Goal: Entertainment & Leisure: Consume media (video, audio)

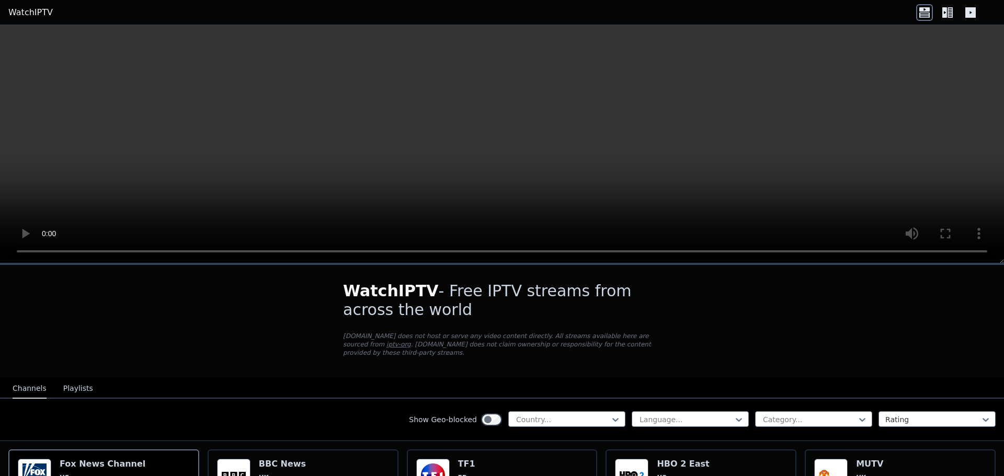
click at [586, 151] on video at bounding box center [502, 144] width 1004 height 239
click at [575, 143] on video at bounding box center [502, 144] width 1004 height 239
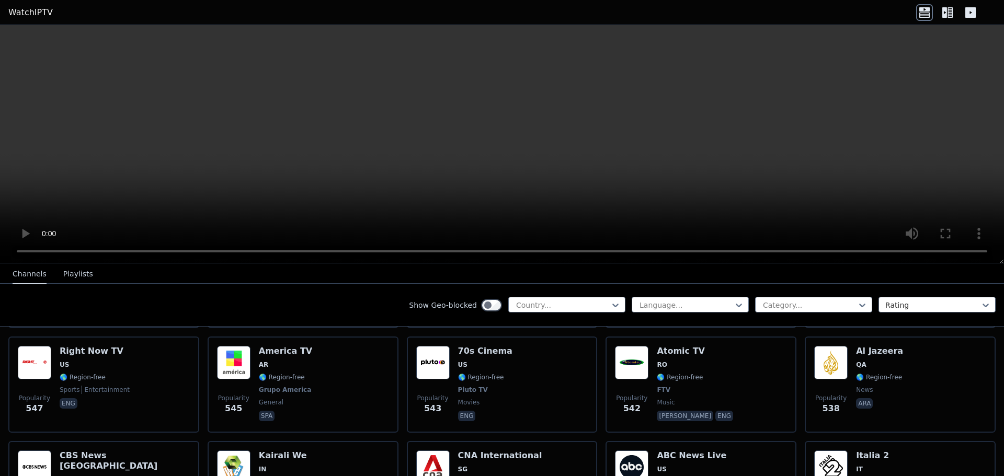
scroll to position [2772, 0]
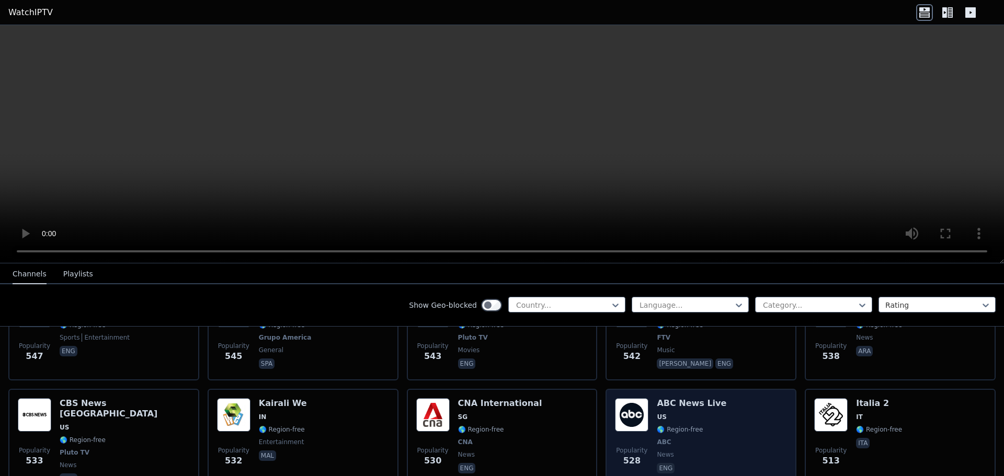
click at [687, 413] on span "US" at bounding box center [692, 417] width 70 height 8
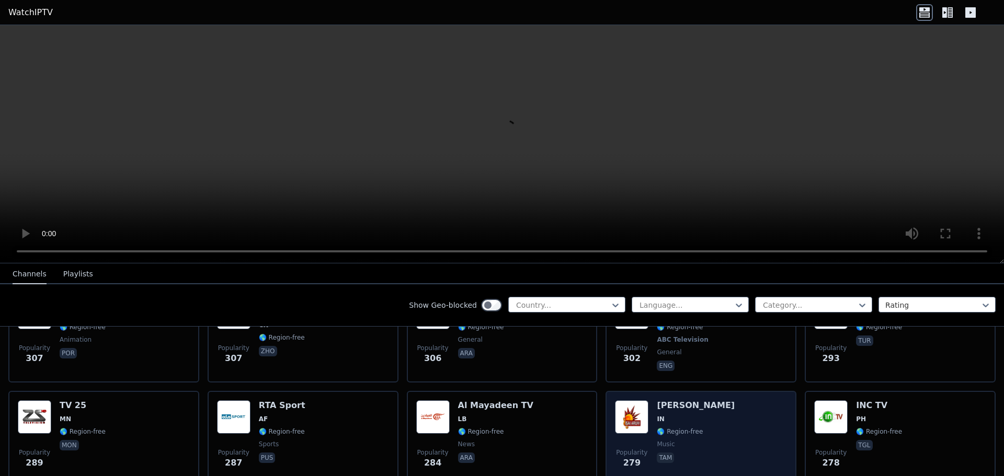
scroll to position [5205, 0]
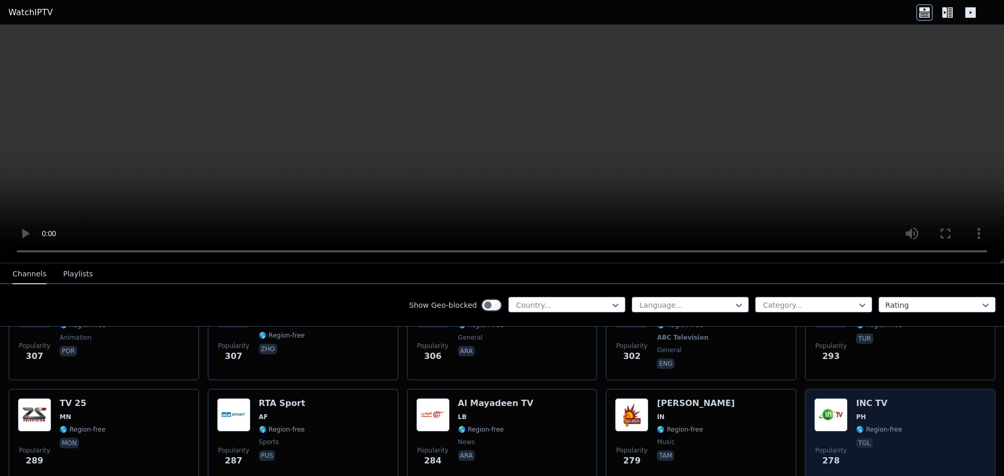
click at [885, 413] on span "PH" at bounding box center [879, 417] width 46 height 8
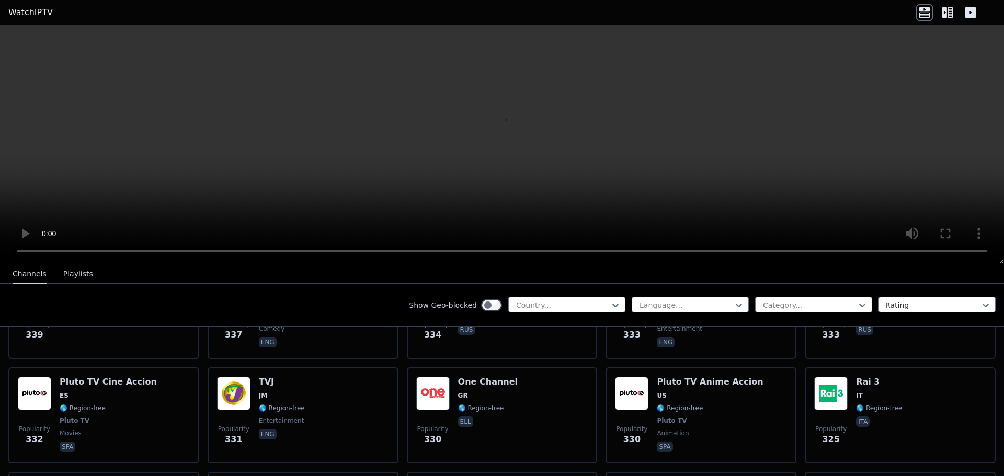
scroll to position [4787, 0]
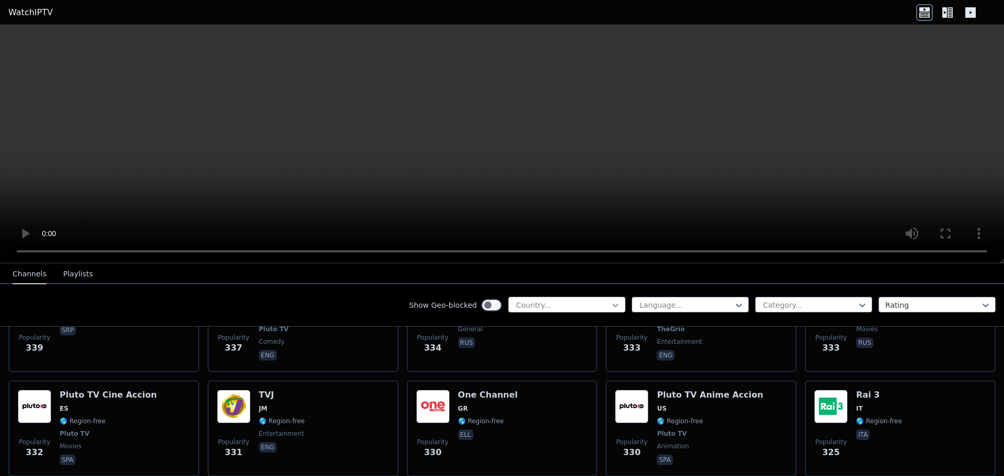
click at [610, 302] on icon at bounding box center [615, 305] width 10 height 10
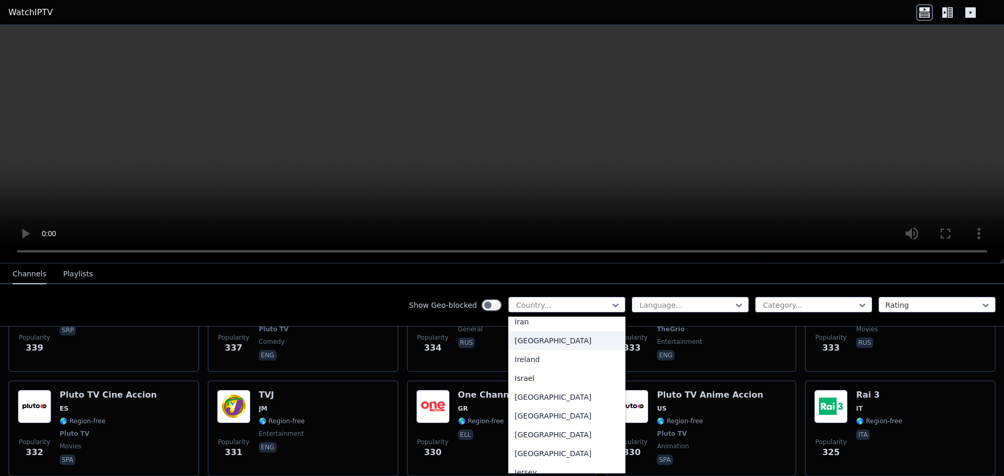
scroll to position [1674, 0]
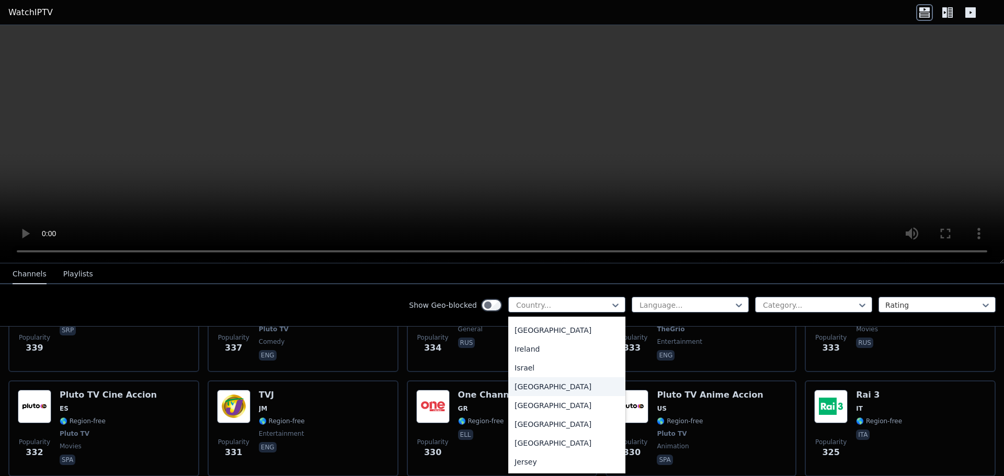
click at [520, 396] on div "[GEOGRAPHIC_DATA]" at bounding box center [566, 387] width 117 height 19
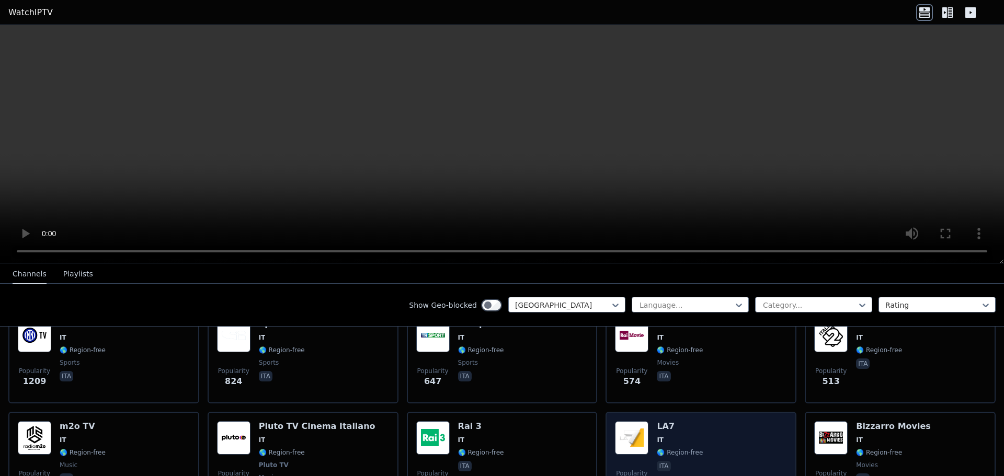
scroll to position [157, 0]
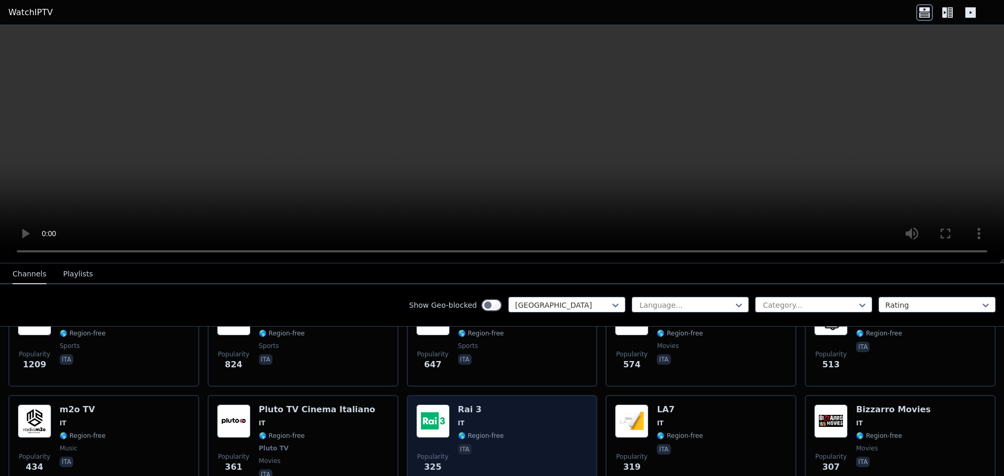
click at [465, 419] on span "IT" at bounding box center [481, 423] width 46 height 8
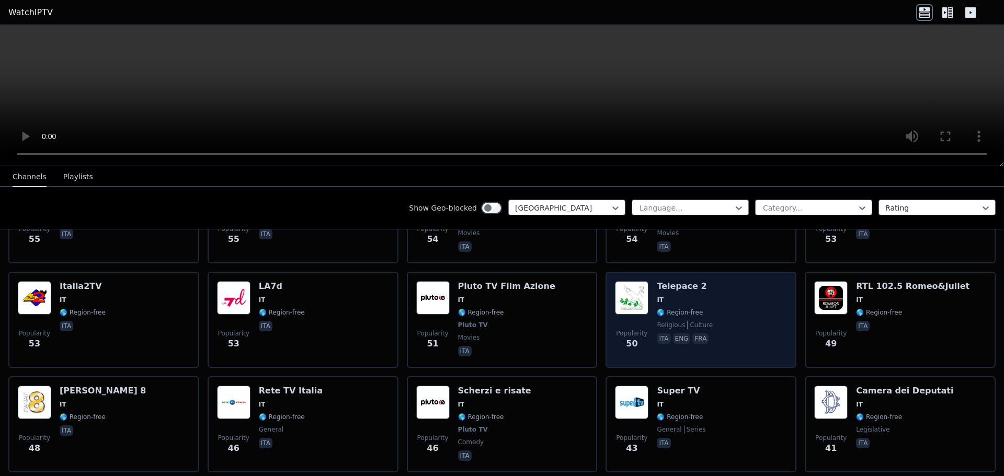
scroll to position [1098, 0]
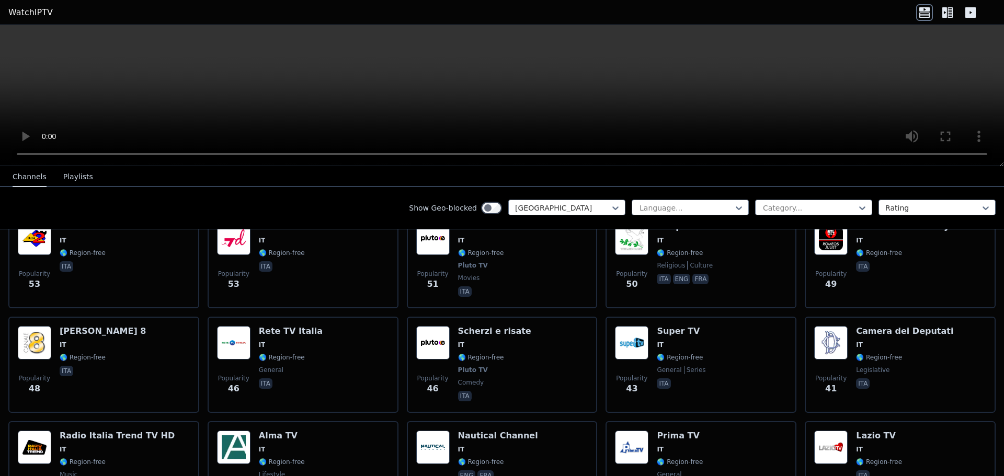
click at [901, 173] on nav "Channels Playlists" at bounding box center [502, 176] width 1004 height 21
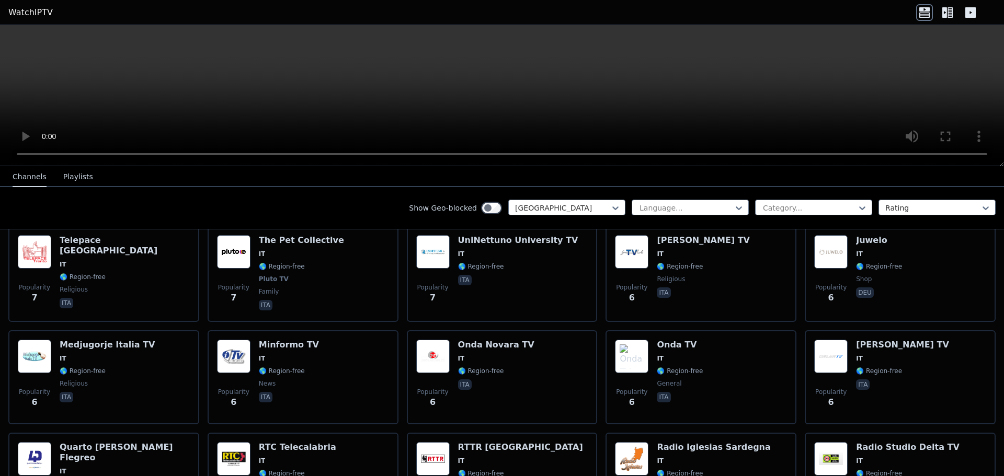
scroll to position [4550, 0]
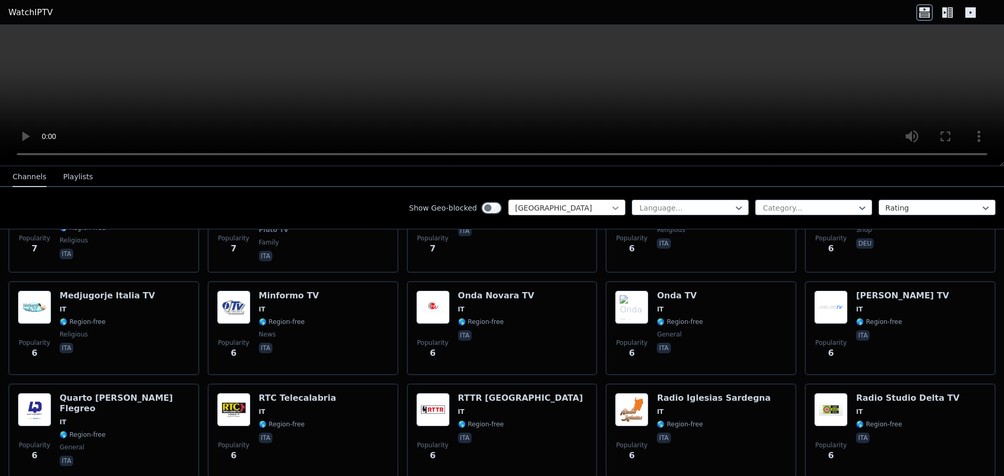
click at [612, 209] on icon at bounding box center [615, 209] width 6 height 4
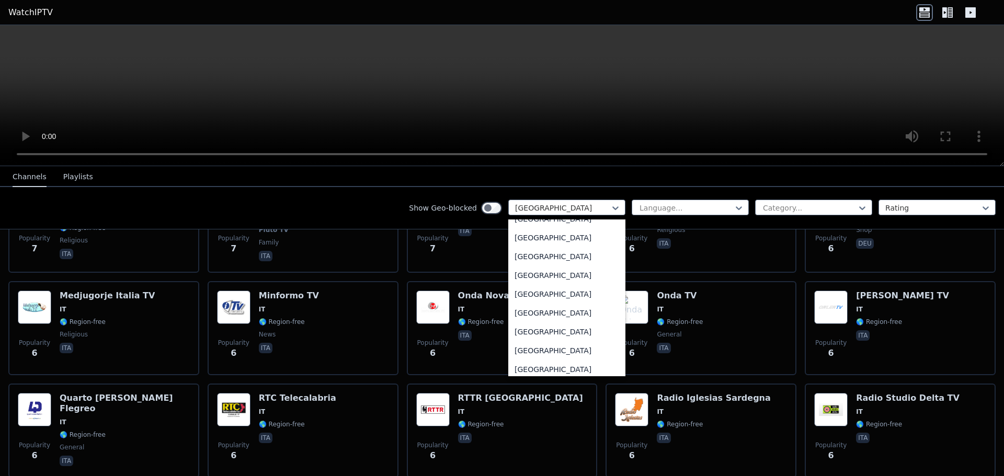
scroll to position [3653, 0]
click at [541, 257] on div "[GEOGRAPHIC_DATA]" at bounding box center [566, 260] width 117 height 19
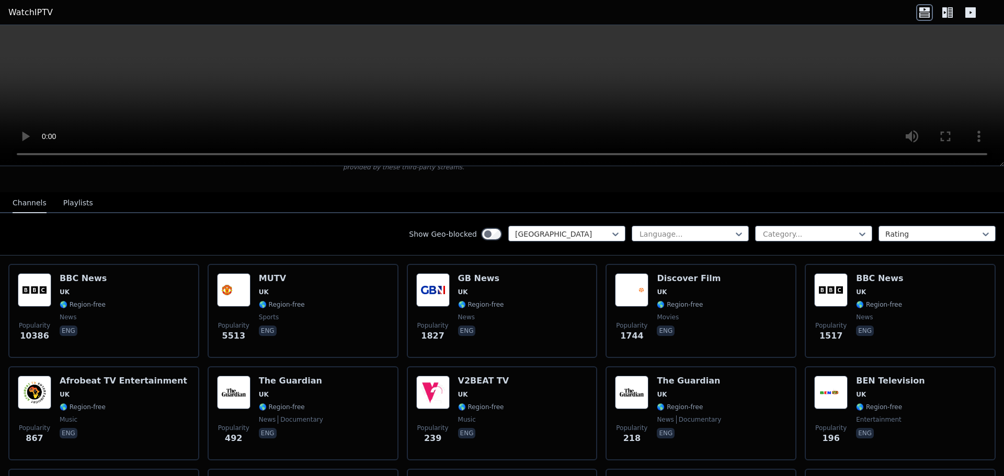
scroll to position [83, 0]
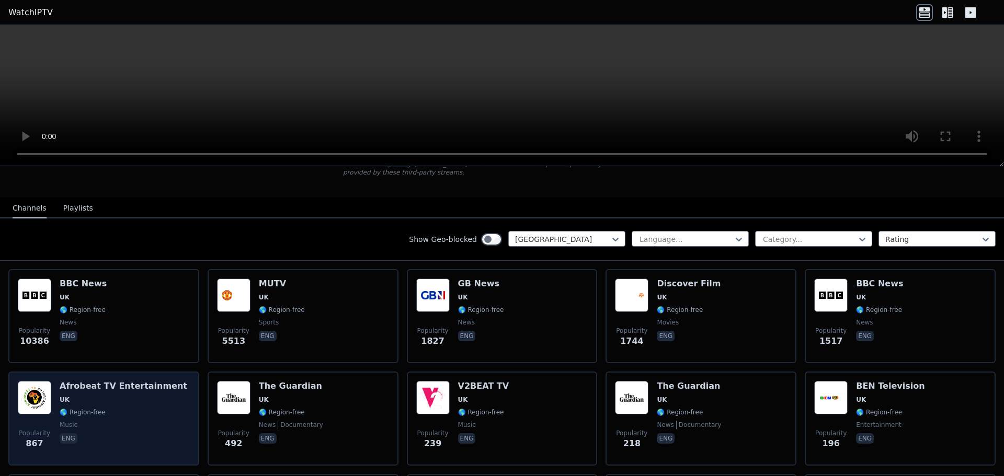
click at [101, 396] on span "UK" at bounding box center [124, 400] width 128 height 8
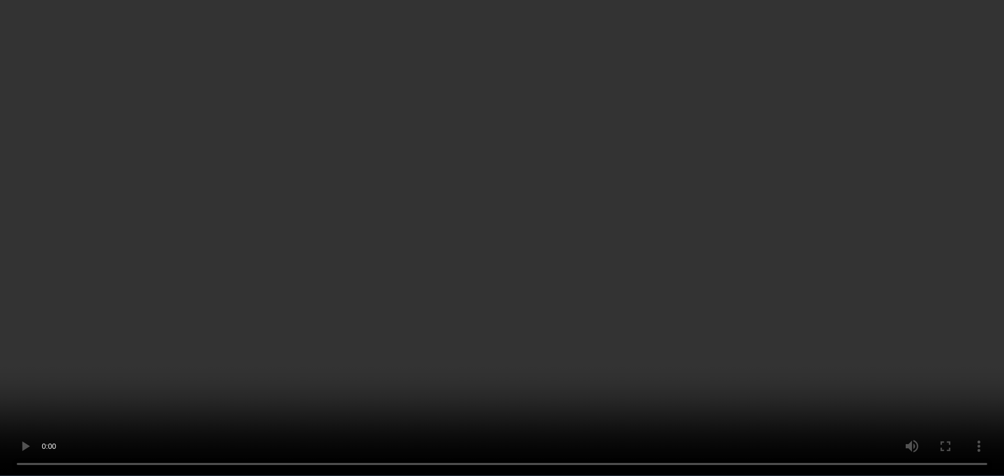
scroll to position [0, 0]
